Goal: Communication & Community: Ask a question

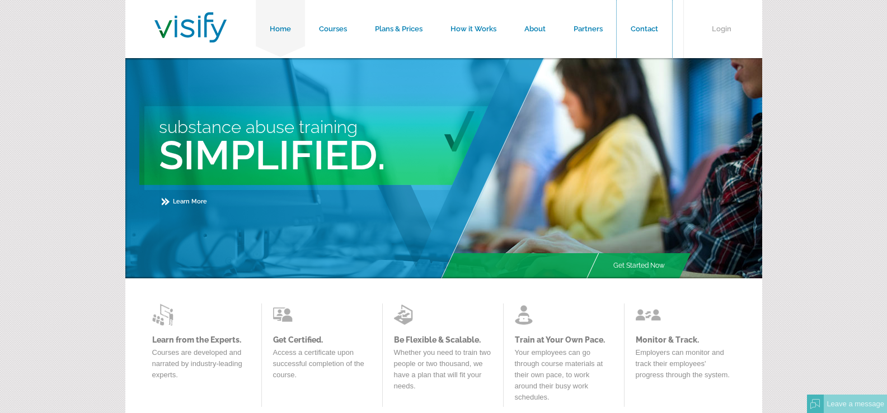
click at [616, 0] on link "Contact" at bounding box center [643, 29] width 55 height 58
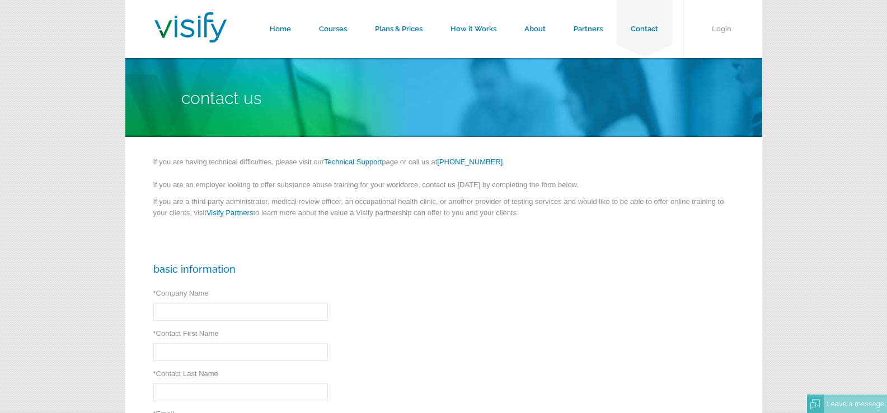
scroll to position [112, 0]
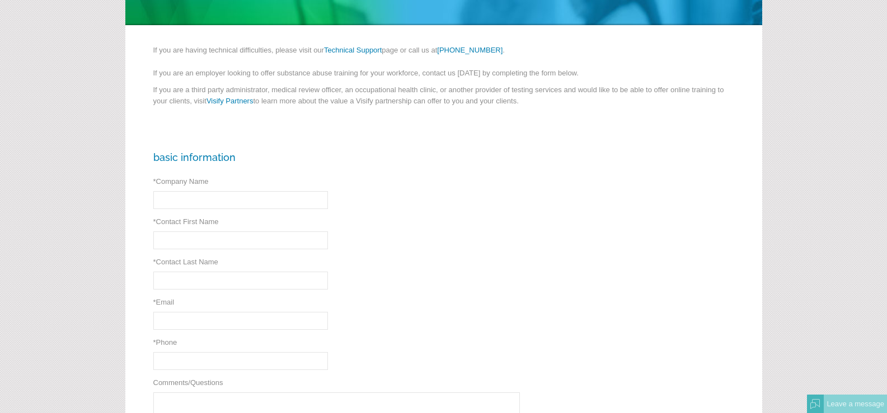
drag, startPoint x: 154, startPoint y: 181, endPoint x: 163, endPoint y: 182, distance: 9.5
click at [154, 181] on span "*" at bounding box center [154, 181] width 3 height 8
click at [154, 191] on input "* Company Name" at bounding box center [240, 200] width 175 height 18
drag, startPoint x: 190, startPoint y: 201, endPoint x: 229, endPoint y: 206, distance: 39.6
click at [190, 201] on input "* Company Name" at bounding box center [240, 200] width 175 height 18
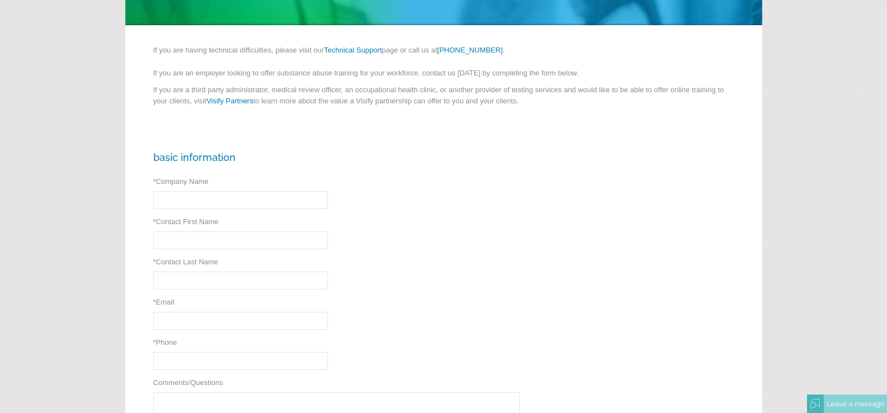
type input "Guardian Shine Pros"
type input "Faith"
type input "Davidson"
type input "[EMAIL_ADDRESS][DOMAIN_NAME]"
type input "[PHONE_NUMBER]"
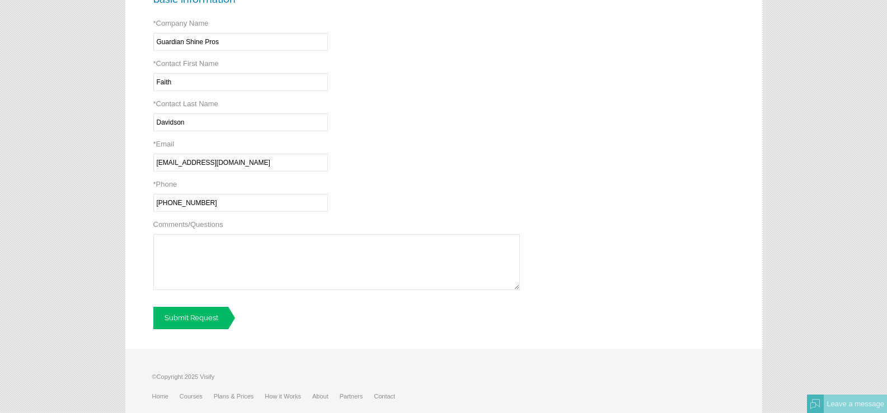
scroll to position [308, 0]
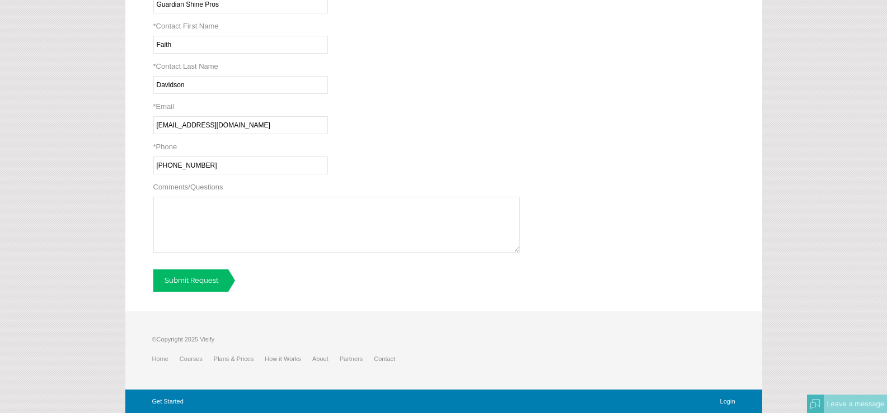
click at [282, 243] on textarea "Comments/Questions" at bounding box center [336, 225] width 366 height 56
type textarea "Recently I was in the neighborhood and I thought I would reach out to offer a p…"
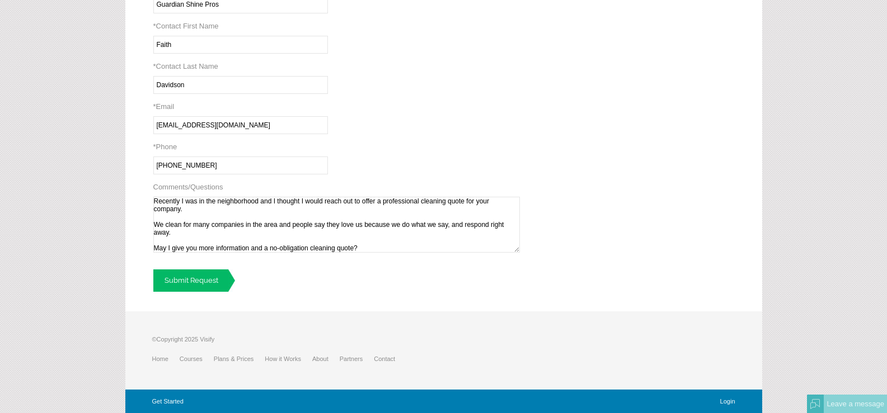
scroll to position [70, 0]
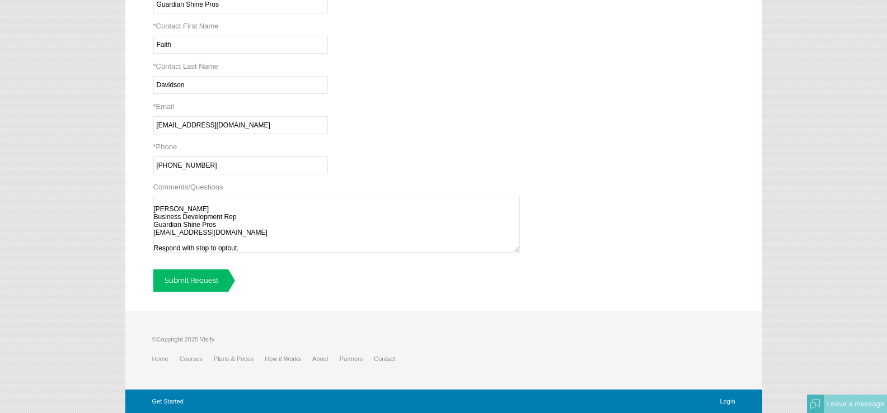
click at [296, 216] on textarea "Recently I was in the neighborhood and I thought I would reach out to offer a p…" at bounding box center [336, 225] width 366 height 56
type textarea "Recently I was in the neighborhood and I thought I would reach out to offer a p…"
click at [153, 270] on link "Submit Request" at bounding box center [194, 281] width 82 height 22
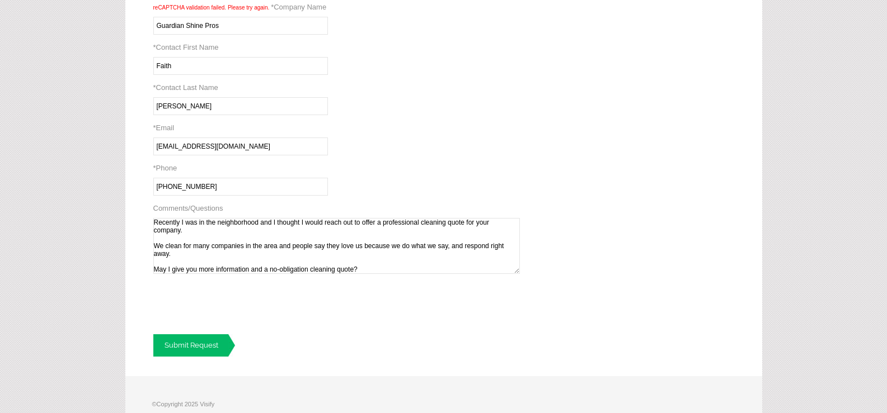
scroll to position [351, 0]
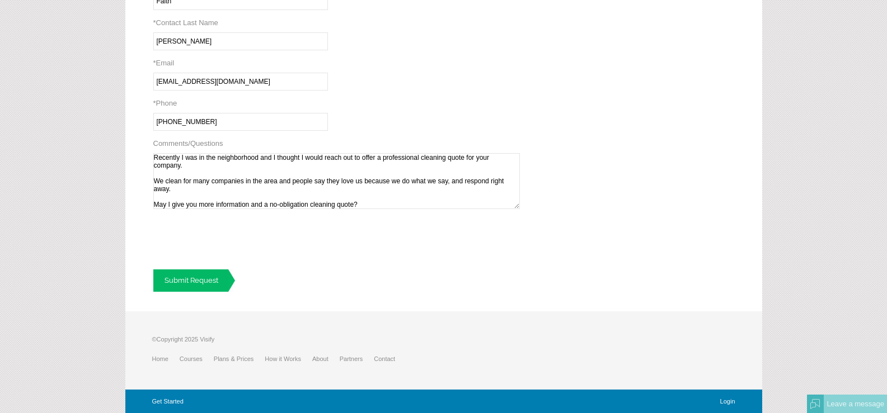
click at [262, 197] on textarea "Recently I was in the neighborhood and I thought I would reach out to offer a p…" at bounding box center [336, 181] width 366 height 56
click at [211, 293] on div "Basic Information reCAPTCHA validation failed. Please try again. * Company Name…" at bounding box center [443, 102] width 637 height 419
click at [207, 283] on link "Submit Request" at bounding box center [194, 281] width 82 height 22
